Goal: Task Accomplishment & Management: Use online tool/utility

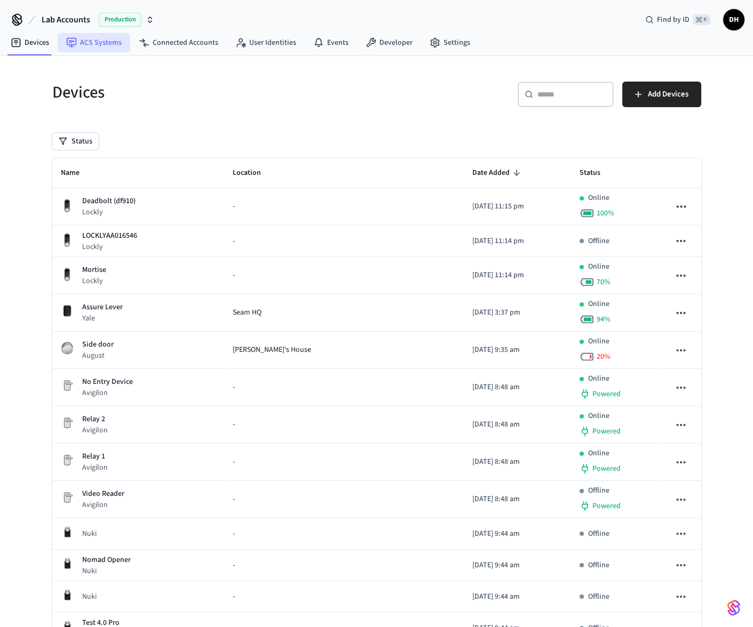
click at [101, 43] on link "ACS Systems" at bounding box center [94, 42] width 73 height 19
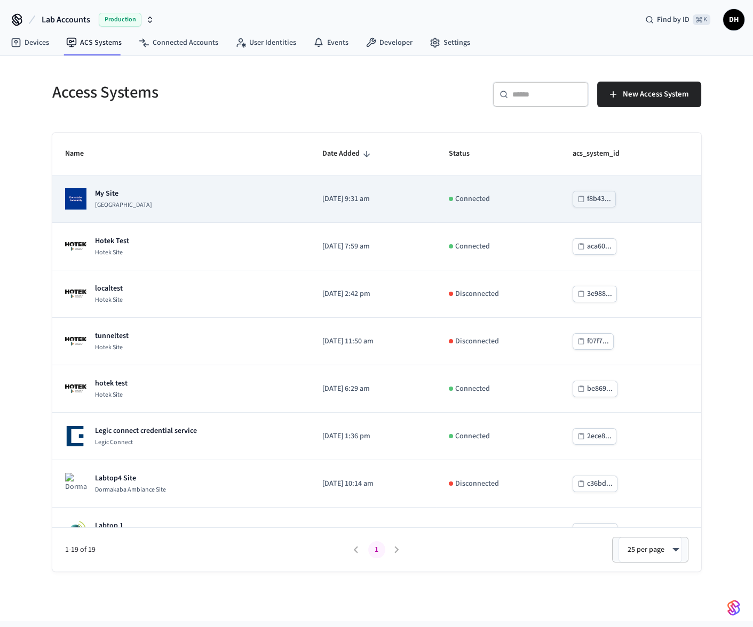
click at [136, 208] on p "[GEOGRAPHIC_DATA]" at bounding box center [123, 205] width 57 height 9
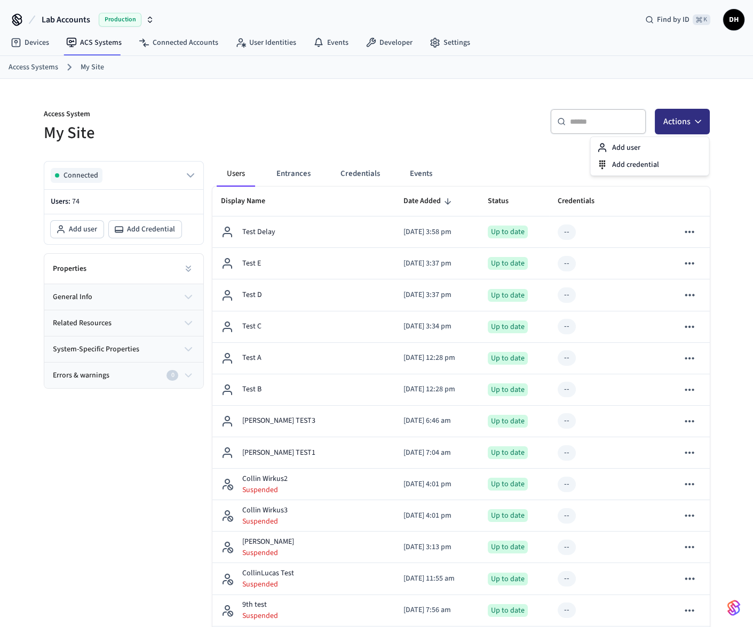
click at [678, 124] on button "Actions" at bounding box center [682, 122] width 55 height 26
click at [638, 164] on div "Add credential" at bounding box center [649, 164] width 114 height 17
